Goal: Task Accomplishment & Management: Understand process/instructions

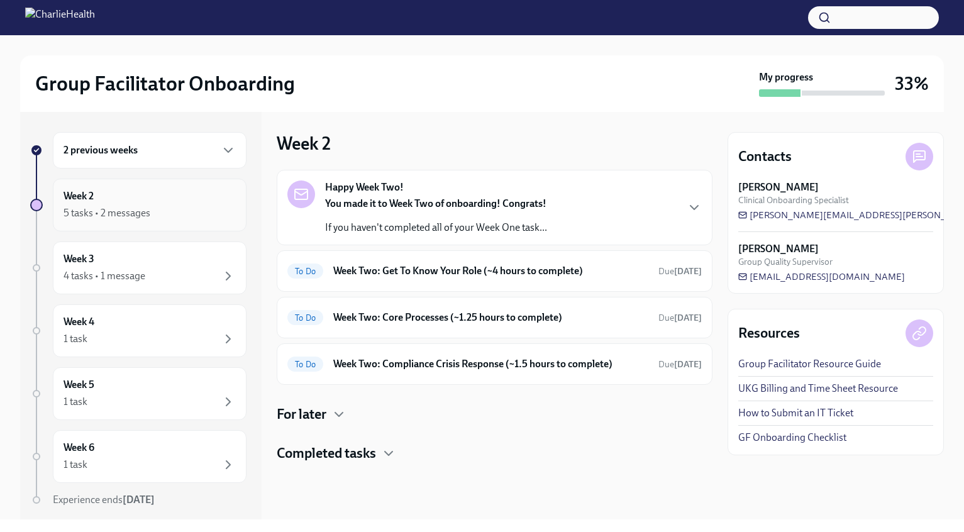
click at [179, 206] on div "5 tasks • 2 messages" at bounding box center [150, 213] width 172 height 15
click at [692, 209] on icon "button" at bounding box center [694, 207] width 15 height 15
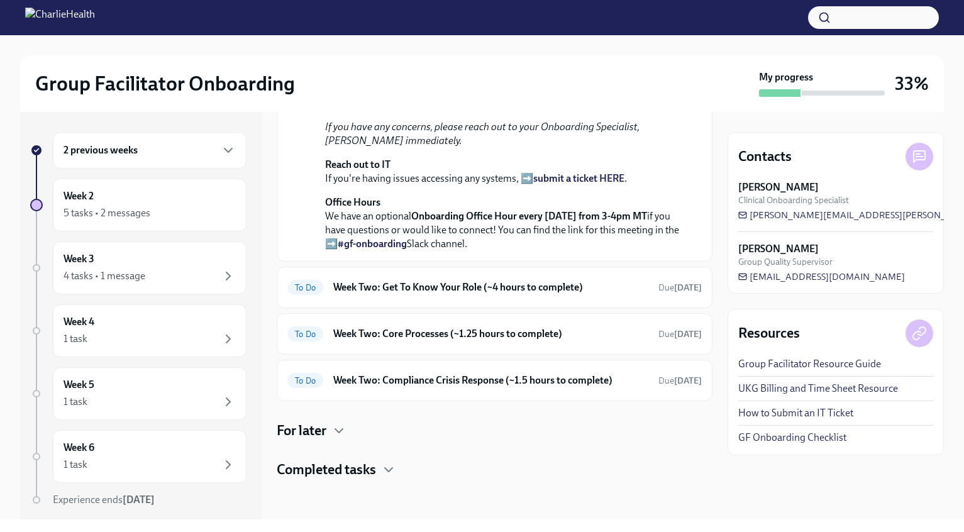
scroll to position [384, 0]
click at [503, 387] on h6 "Week Two: Compliance Crisis Response (~1.5 hours to complete)" at bounding box center [490, 381] width 315 height 14
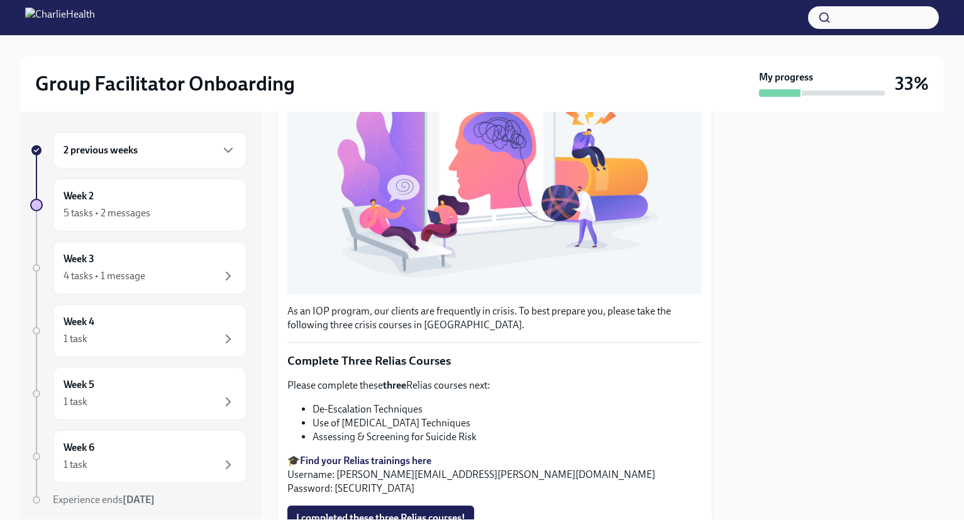
scroll to position [320, 0]
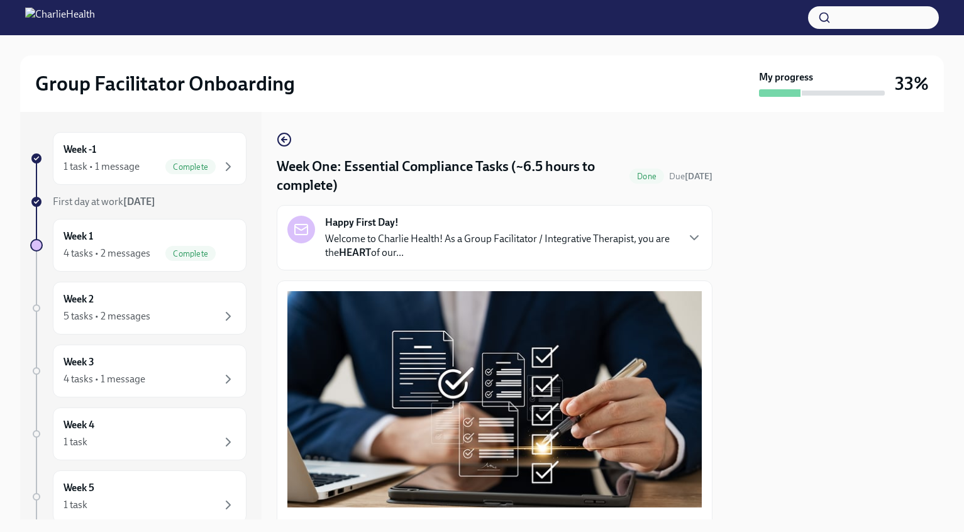
scroll to position [282, 0]
